Goal: Task Accomplishment & Management: Manage account settings

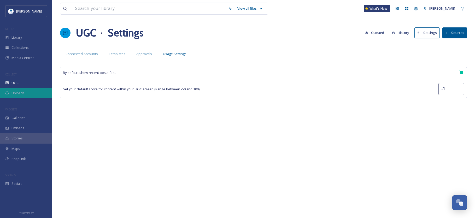
click at [30, 92] on div "Uploads" at bounding box center [26, 93] width 52 height 10
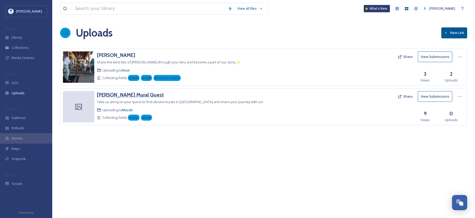
click at [140, 94] on h3 "[PERSON_NAME] Mural Quest" at bounding box center [130, 95] width 67 height 6
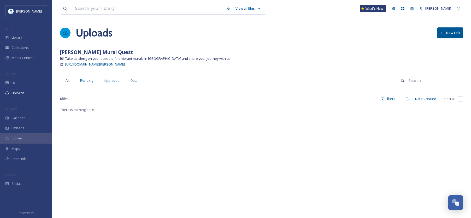
click at [87, 81] on span "Pending" at bounding box center [86, 80] width 13 height 5
click at [70, 80] on div "All" at bounding box center [67, 80] width 15 height 11
click at [28, 38] on div "Library" at bounding box center [26, 37] width 52 height 10
